Goal: Task Accomplishment & Management: Complete application form

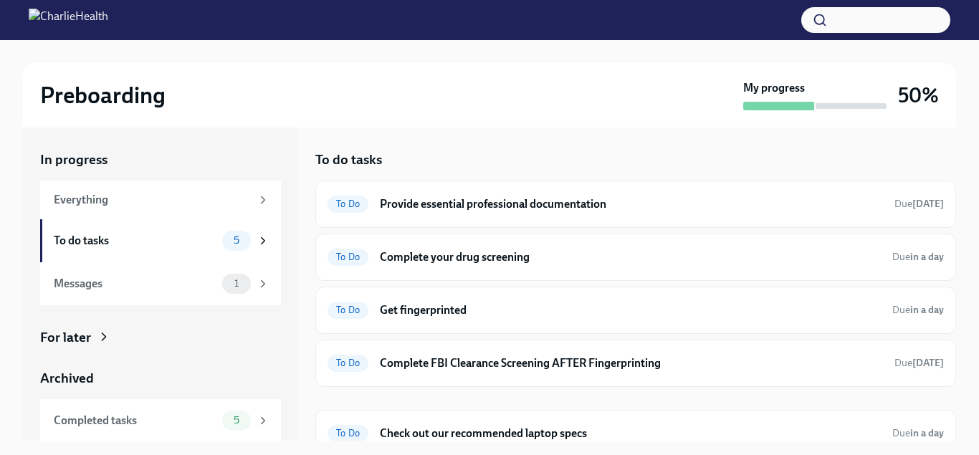
scroll to position [16, 0]
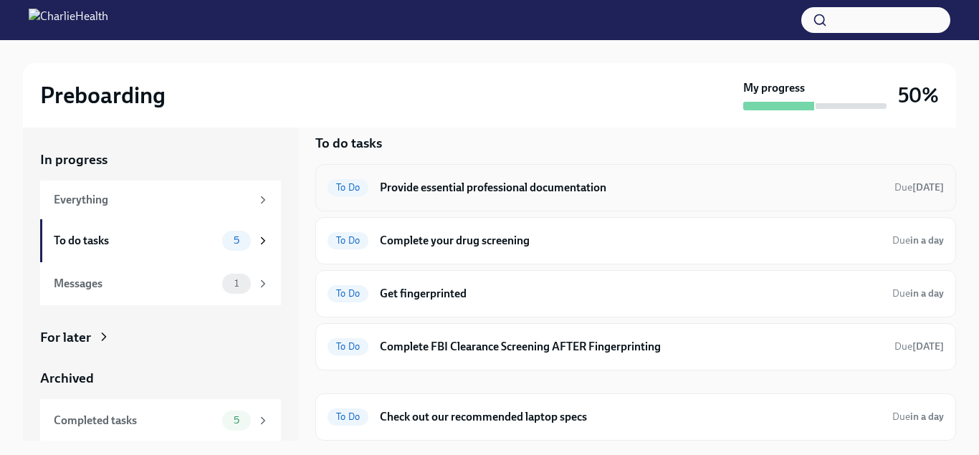
click at [543, 183] on h6 "Provide essential professional documentation" at bounding box center [631, 188] width 503 height 16
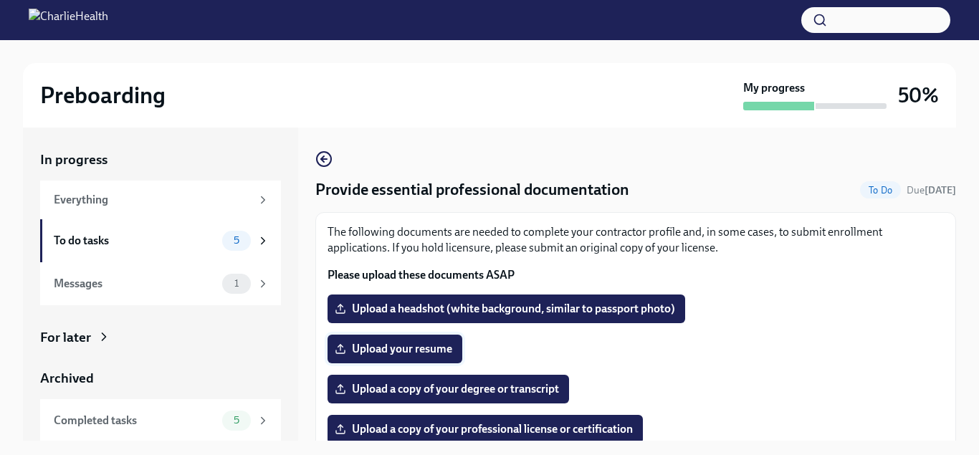
click at [418, 344] on span "Upload your resume" at bounding box center [394, 349] width 115 height 14
click at [0, 0] on input "Upload your resume" at bounding box center [0, 0] width 0 height 0
click at [440, 385] on span "Upload a copy of your degree or transcript" at bounding box center [447, 389] width 221 height 14
click at [0, 0] on input "Upload a copy of your degree or transcript" at bounding box center [0, 0] width 0 height 0
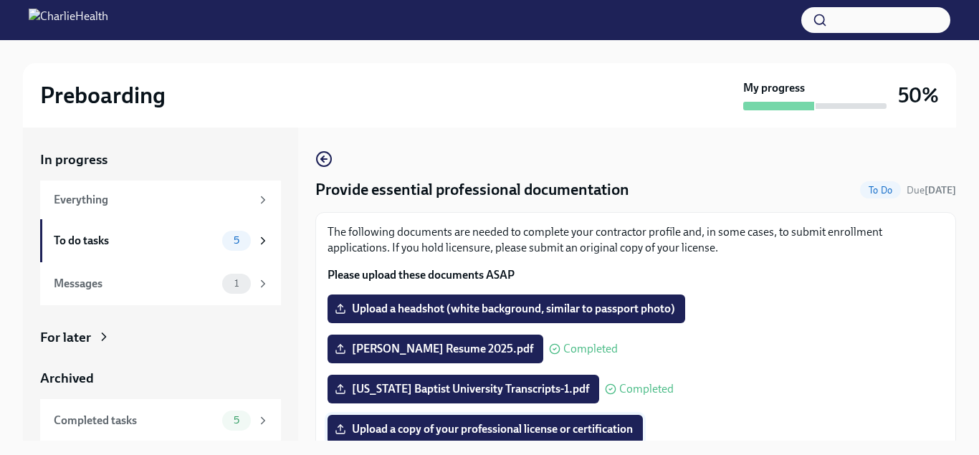
click at [506, 419] on label "Upload a copy of your professional license or certification" at bounding box center [484, 429] width 315 height 29
click at [0, 0] on input "Upload a copy of your professional license or certification" at bounding box center [0, 0] width 0 height 0
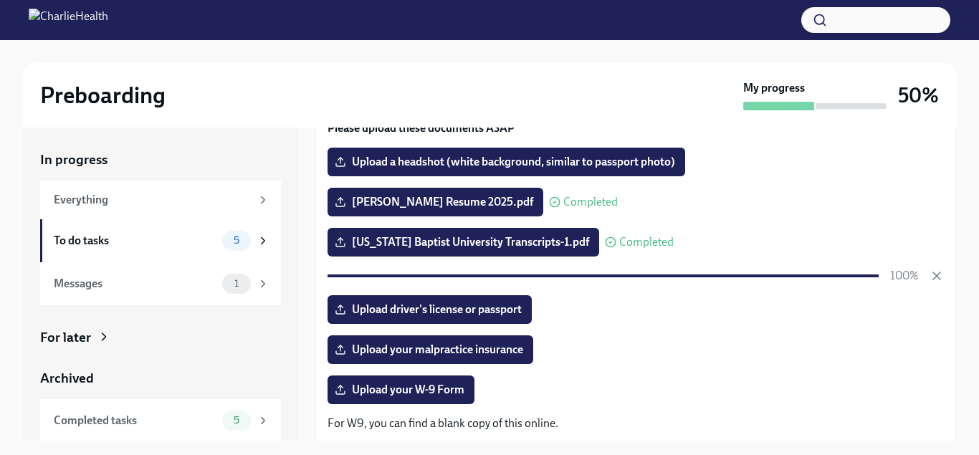
scroll to position [153, 0]
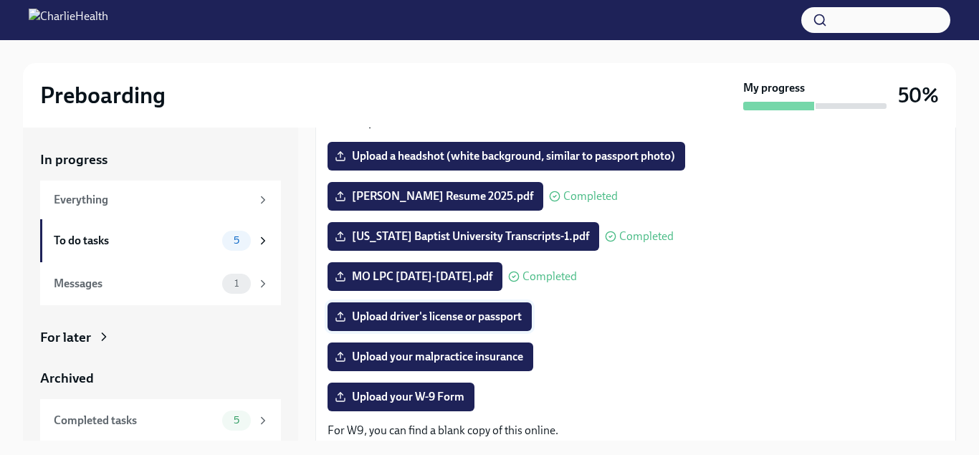
click at [456, 320] on span "Upload driver's license or passport" at bounding box center [429, 317] width 184 height 14
click at [0, 0] on input "Upload driver's license or passport" at bounding box center [0, 0] width 0 height 0
click at [469, 347] on label "Upload your malpractice insurance" at bounding box center [430, 356] width 206 height 29
click at [0, 0] on input "Upload your malpractice insurance" at bounding box center [0, 0] width 0 height 0
click at [476, 358] on span "Upload your malpractice insurance" at bounding box center [430, 357] width 186 height 14
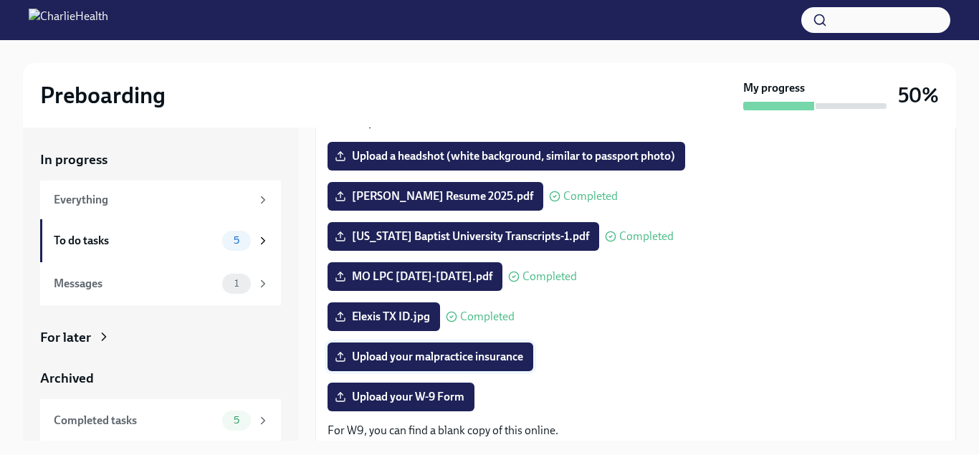
click at [0, 0] on input "Upload your malpractice insurance" at bounding box center [0, 0] width 0 height 0
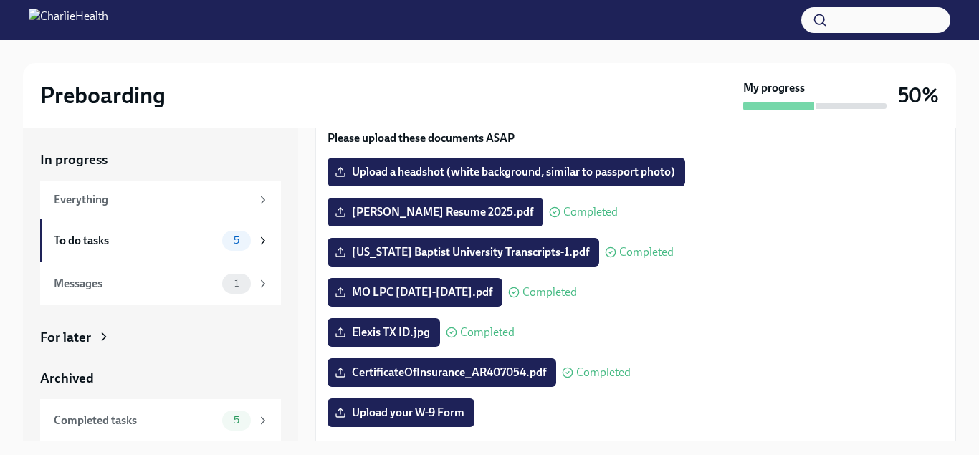
scroll to position [135, 0]
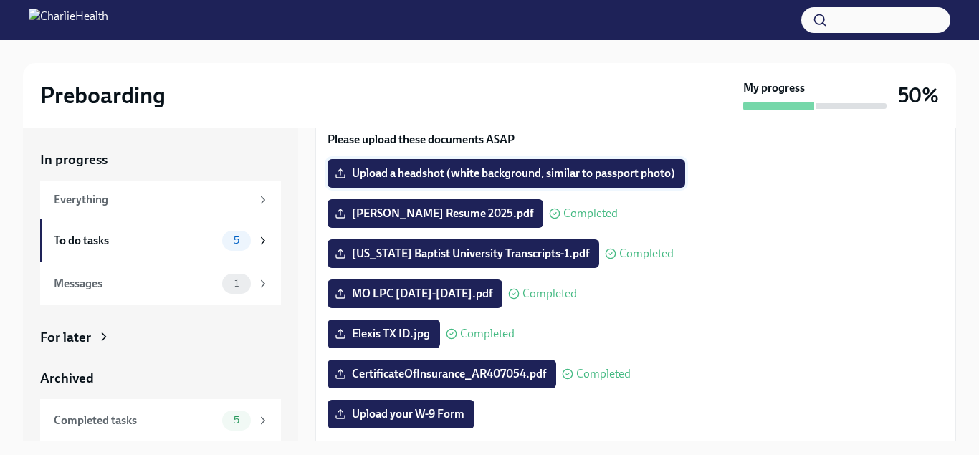
click at [554, 172] on span "Upload a headshot (white background, similar to passport photo)" at bounding box center [505, 173] width 337 height 14
click at [0, 0] on input "Upload a headshot (white background, similar to passport photo)" at bounding box center [0, 0] width 0 height 0
click at [478, 165] on label "Upload a headshot (white background, similar to passport photo)" at bounding box center [506, 173] width 358 height 29
click at [0, 0] on input "Upload a headshot (white background, similar to passport photo)" at bounding box center [0, 0] width 0 height 0
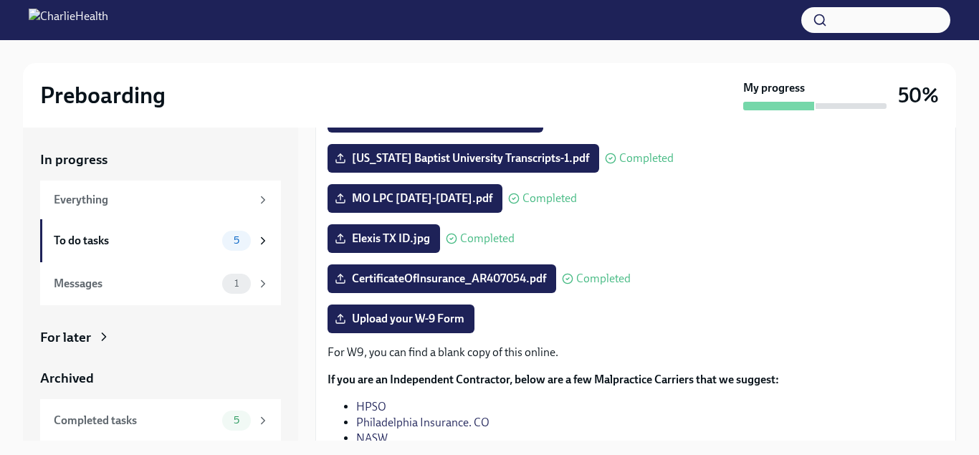
scroll to position [235, 0]
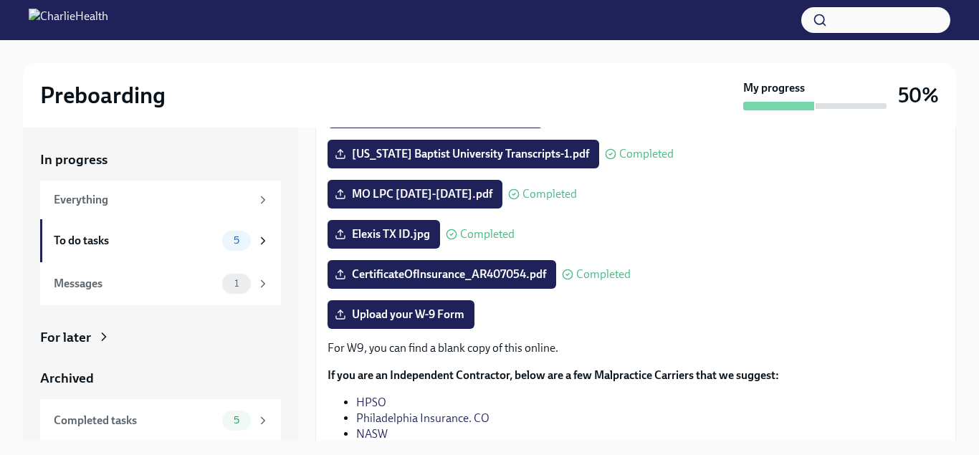
drag, startPoint x: 952, startPoint y: 219, endPoint x: 938, endPoint y: 234, distance: 20.3
click at [938, 234] on div "Preboarding My progress 50% In progress Everything To do tasks 5 Messages 1 For…" at bounding box center [489, 260] width 979 height 441
click at [841, 259] on div "The following documents are needed to complete your contractor profile and, in …" at bounding box center [635, 235] width 616 height 492
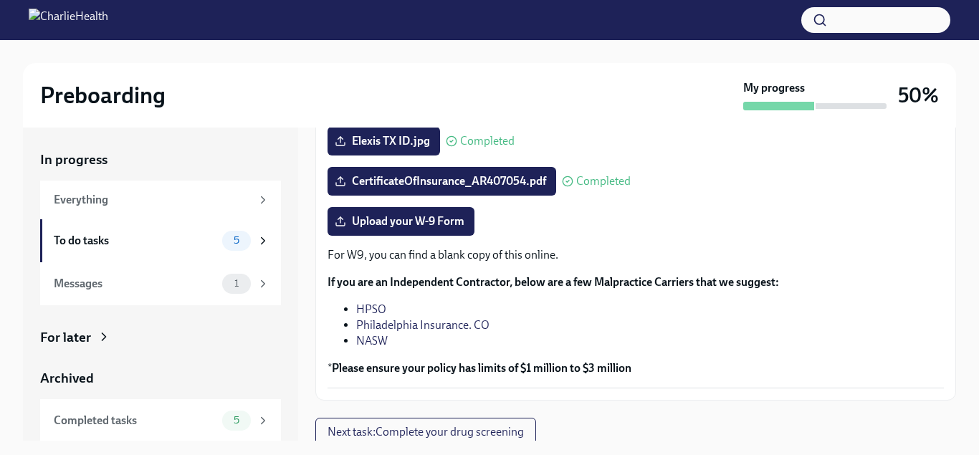
scroll to position [335, 0]
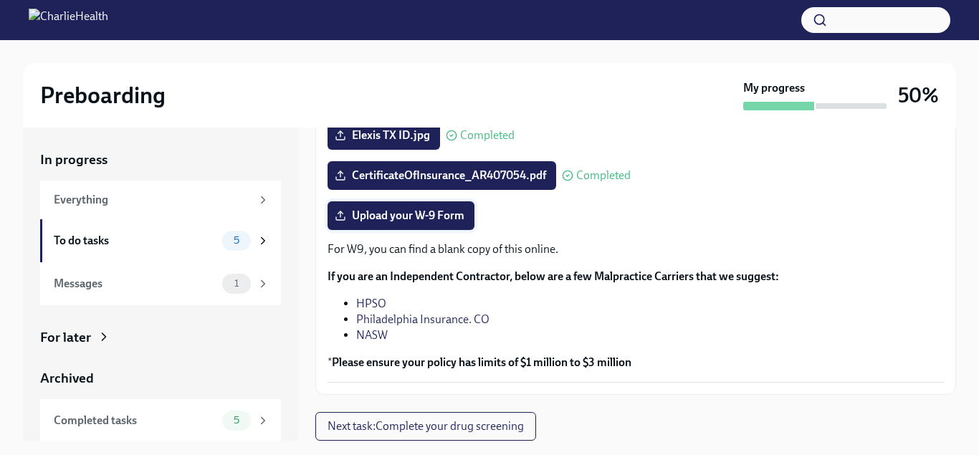
click at [461, 208] on span "Upload your W-9 Form" at bounding box center [400, 215] width 127 height 14
click at [0, 0] on input "Upload your W-9 Form" at bounding box center [0, 0] width 0 height 0
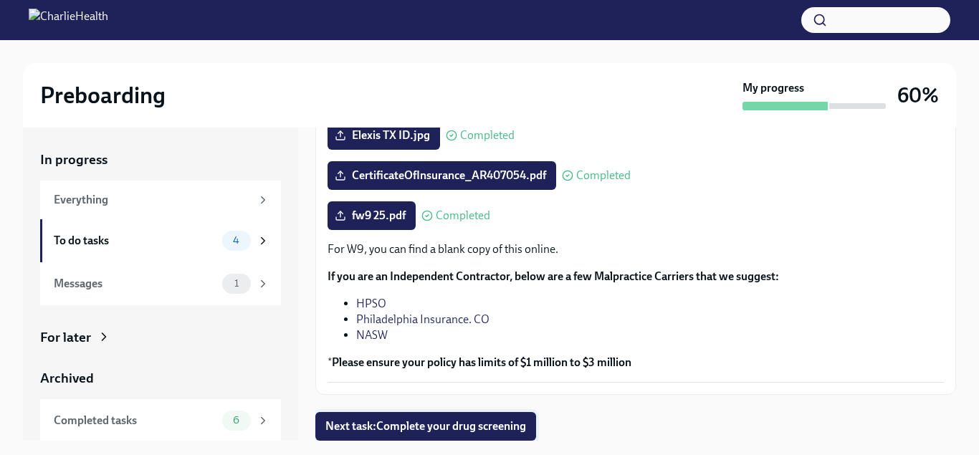
click at [493, 433] on span "Next task : Complete your drug screening" at bounding box center [425, 426] width 201 height 14
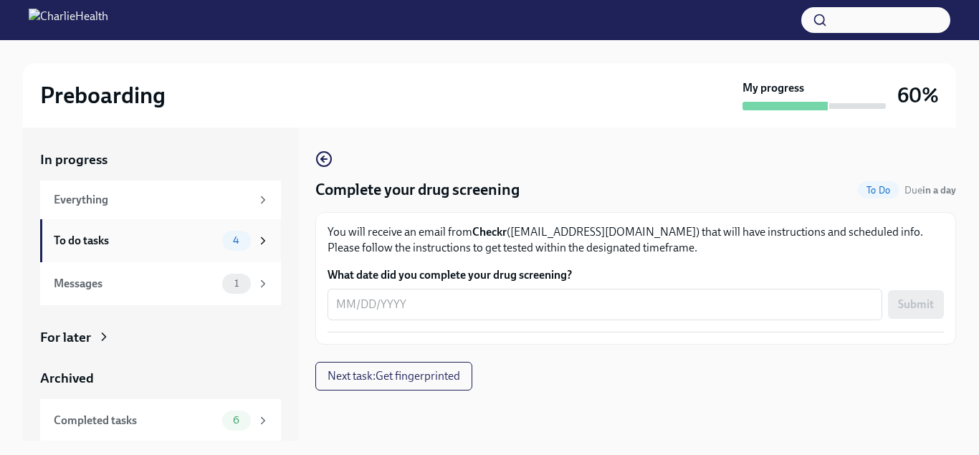
click at [203, 248] on div "To do tasks" at bounding box center [135, 241] width 163 height 16
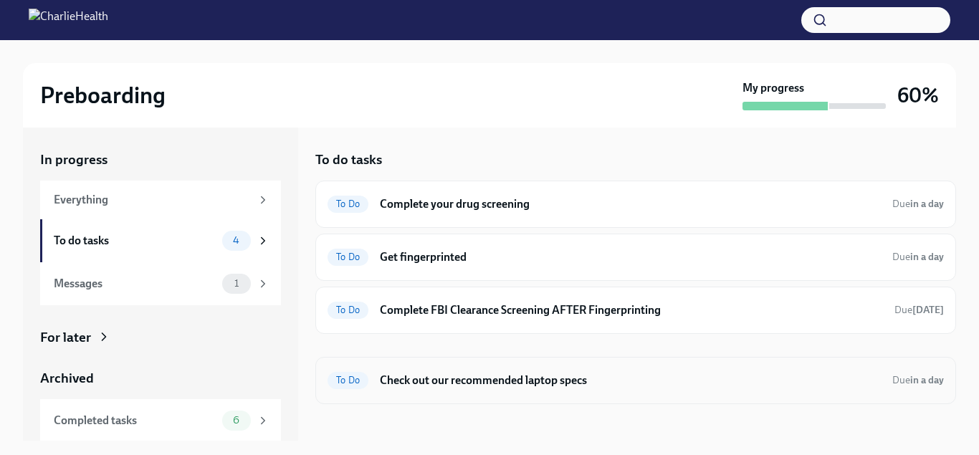
click at [513, 377] on h6 "Check out our recommended laptop specs" at bounding box center [630, 381] width 501 height 16
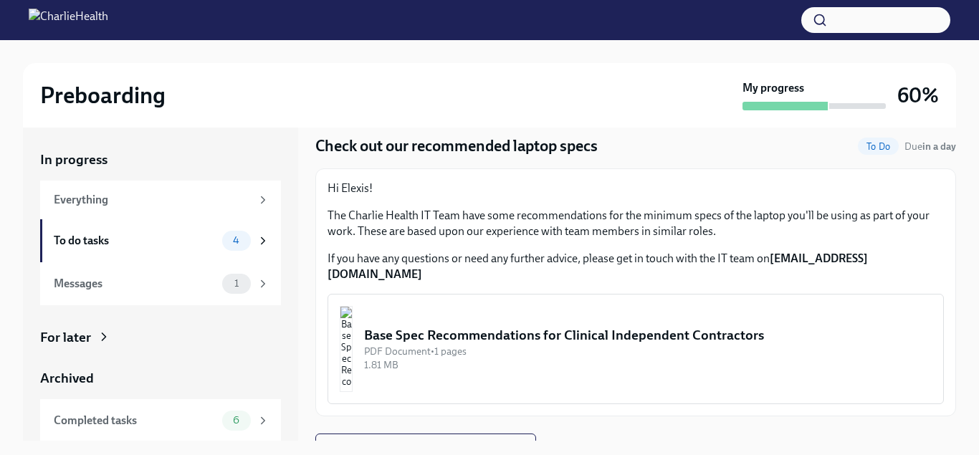
scroll to position [50, 0]
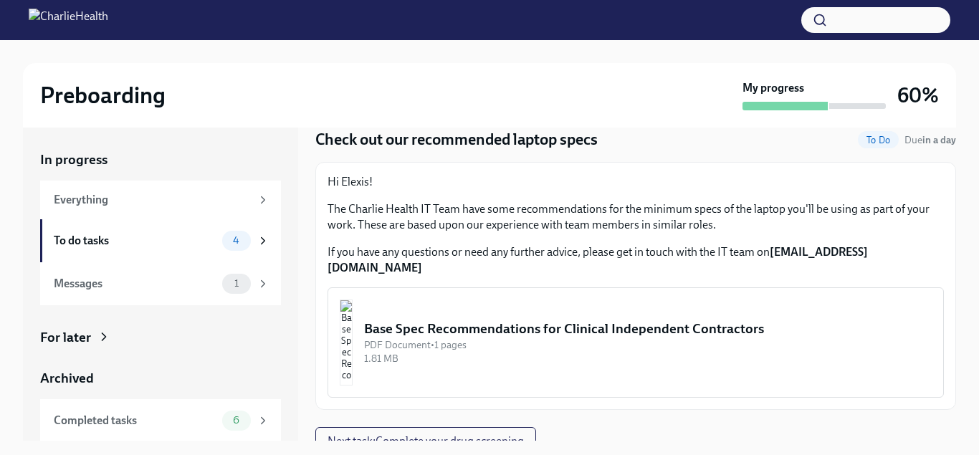
click at [352, 331] on img "button" at bounding box center [346, 342] width 13 height 86
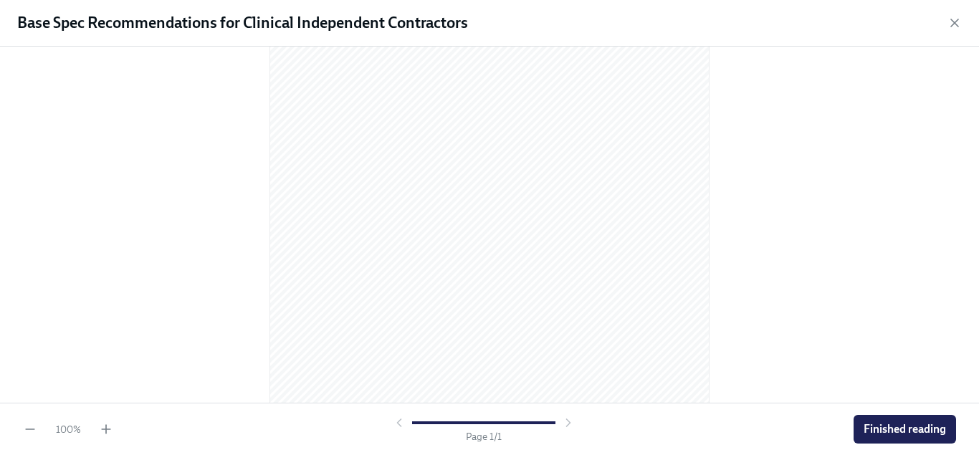
scroll to position [128, 0]
click at [934, 431] on span "Finished reading" at bounding box center [904, 429] width 82 height 14
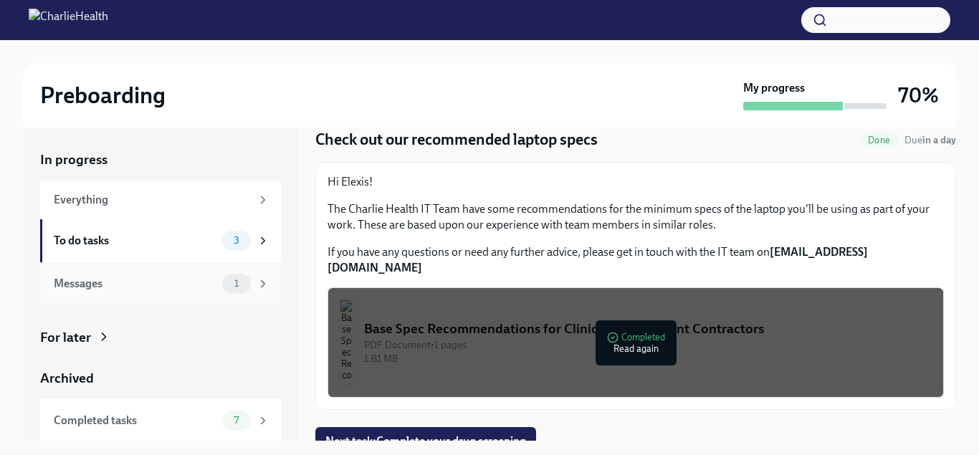
click at [231, 289] on div "1" at bounding box center [236, 284] width 29 height 20
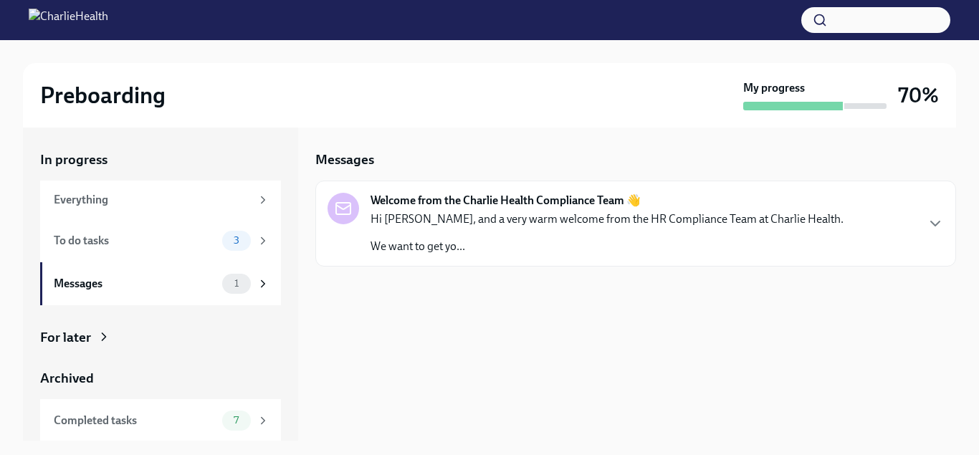
click at [583, 219] on p "Hi [PERSON_NAME], and a very warm welcome from the HR Compliance Team at Charli…" at bounding box center [606, 219] width 473 height 16
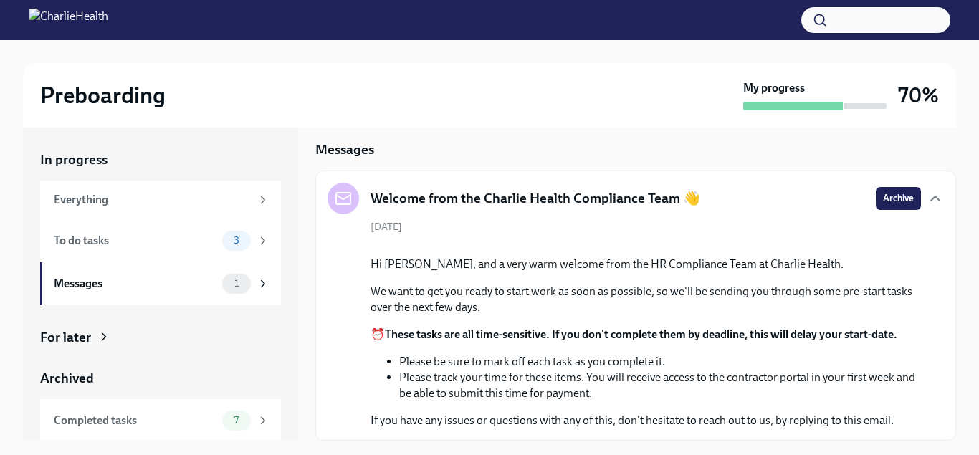
scroll to position [169, 0]
